Goal: Task Accomplishment & Management: Manage account settings

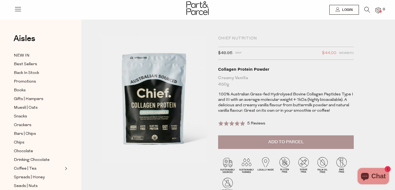
click at [196, 15] on div at bounding box center [197, 9] width 22 height 18
click at [348, 10] on span "Login" at bounding box center [347, 10] width 12 height 5
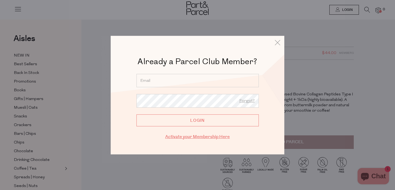
click at [220, 138] on link "Activate your Membership Here" at bounding box center [197, 136] width 65 height 6
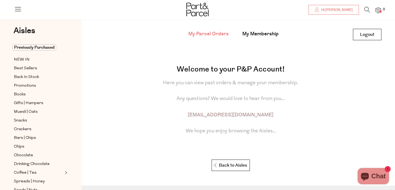
scroll to position [22, 0]
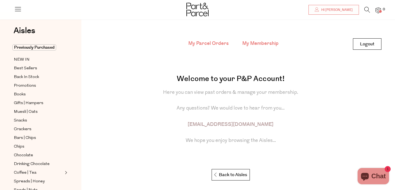
click at [265, 43] on link "My Membership" at bounding box center [260, 43] width 36 height 7
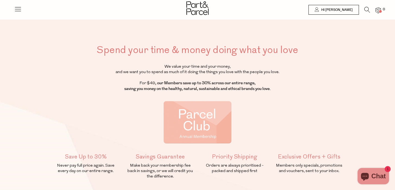
click at [194, 3] on img at bounding box center [197, 8] width 22 height 14
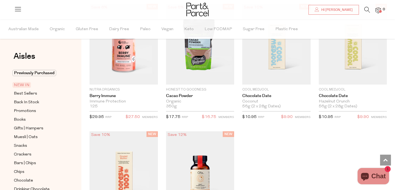
scroll to position [625, 0]
